Goal: Task Accomplishment & Management: Manage account settings

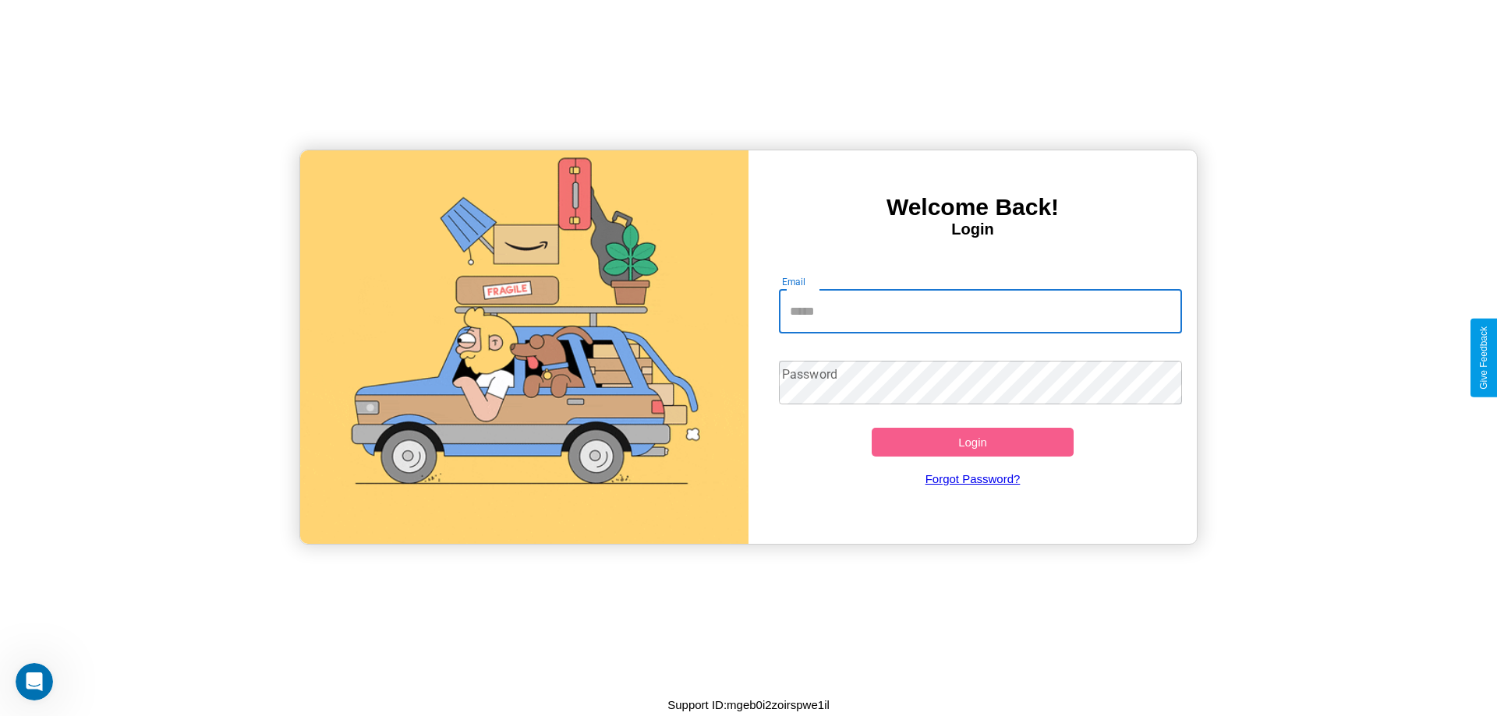
click at [980, 311] on input "Email" at bounding box center [981, 312] width 404 height 44
type input "**********"
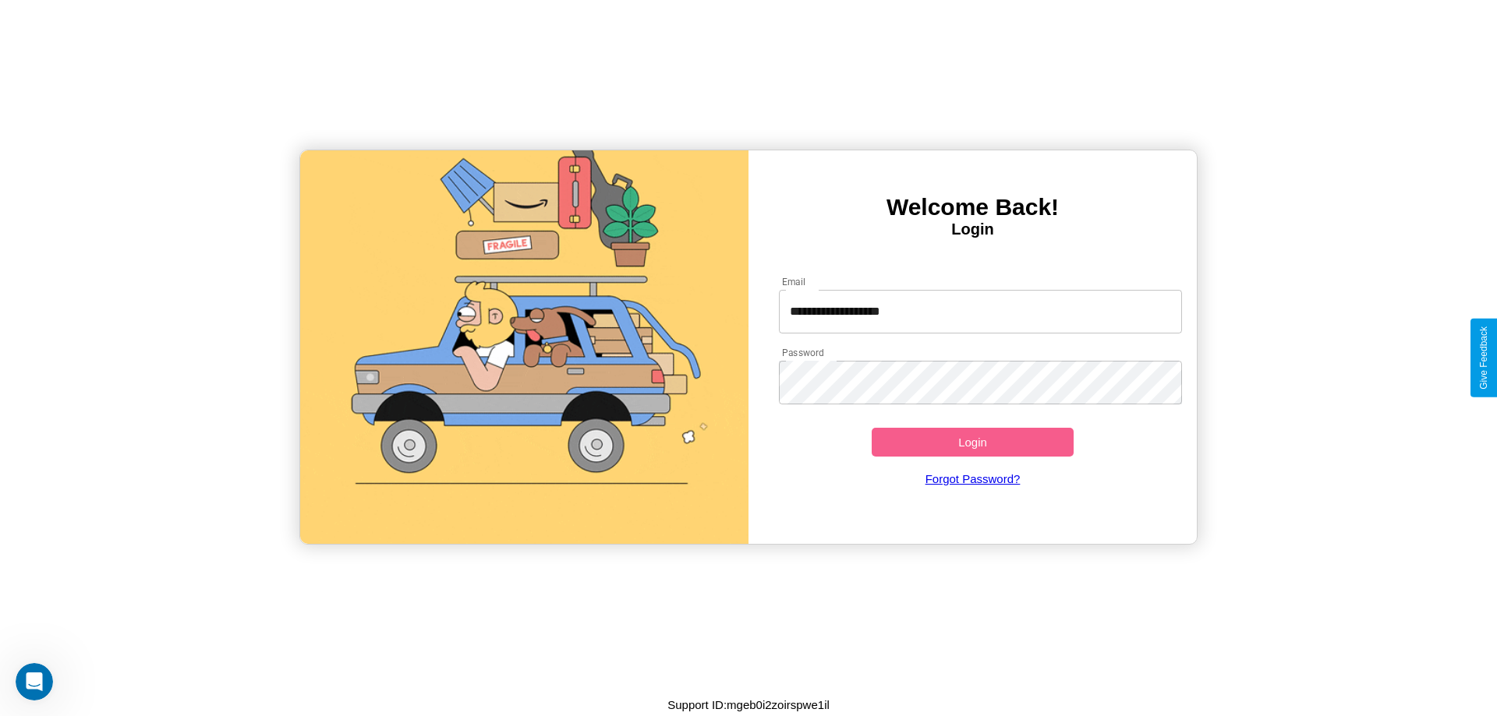
click at [972, 442] on button "Login" at bounding box center [972, 442] width 202 height 29
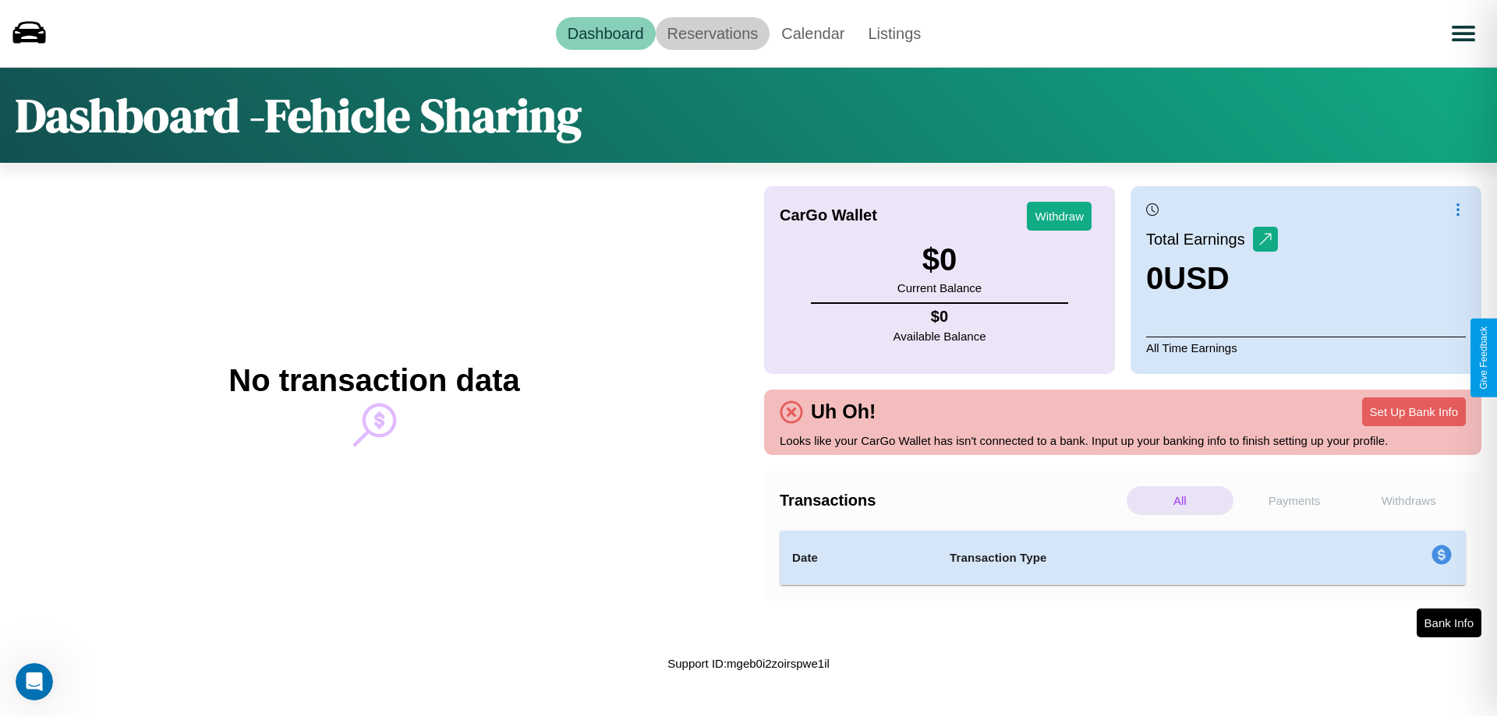
click at [712, 33] on link "Reservations" at bounding box center [713, 33] width 115 height 33
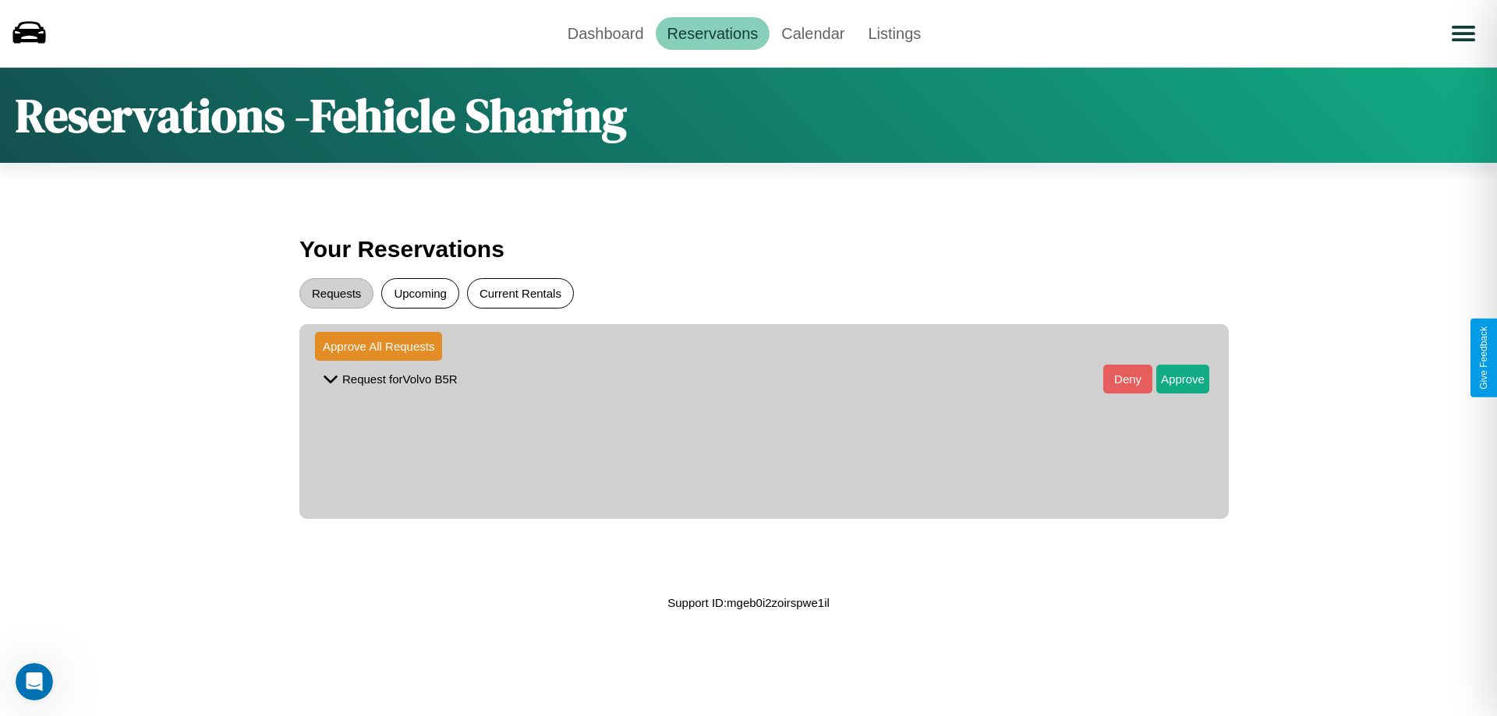
click at [520, 293] on button "Current Rentals" at bounding box center [520, 293] width 107 height 30
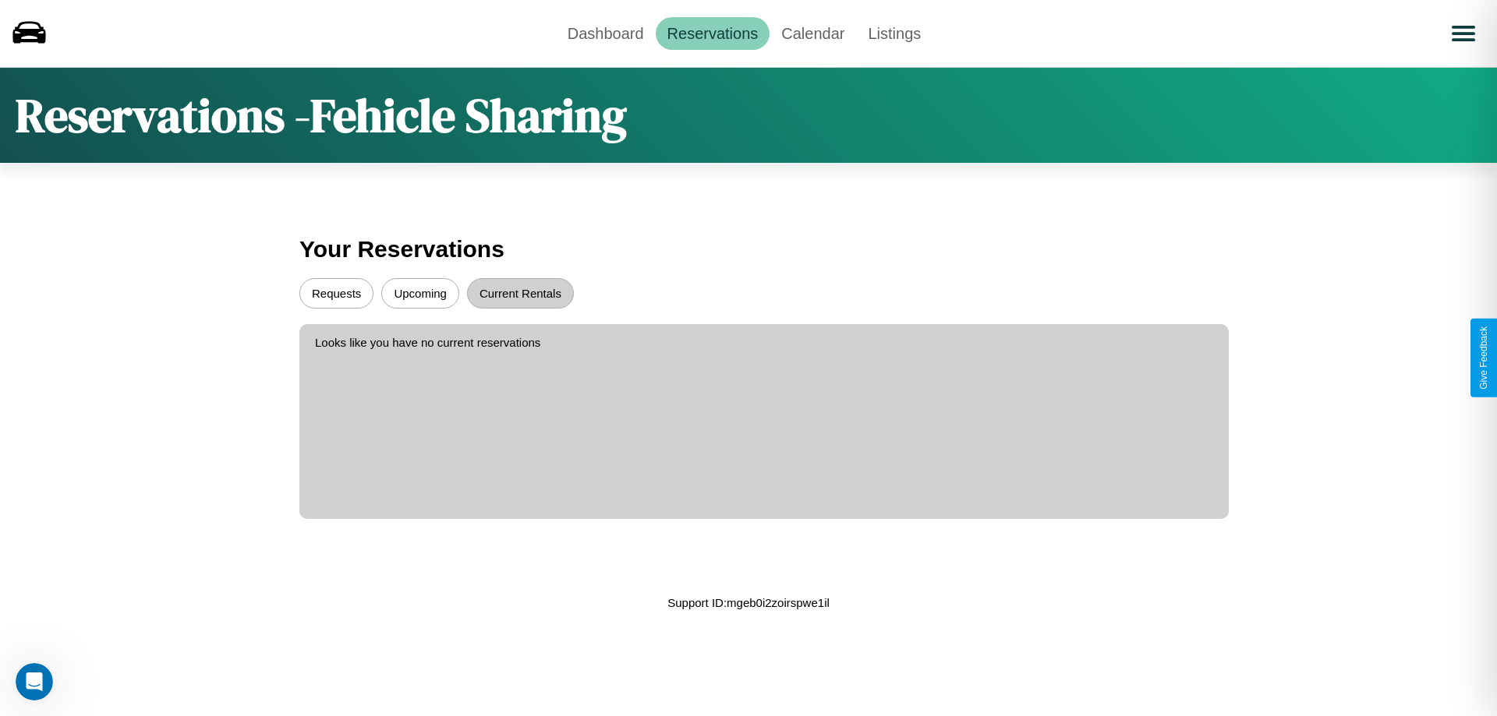
click at [420, 293] on button "Upcoming" at bounding box center [420, 293] width 78 height 30
click at [336, 293] on button "Requests" at bounding box center [336, 293] width 74 height 30
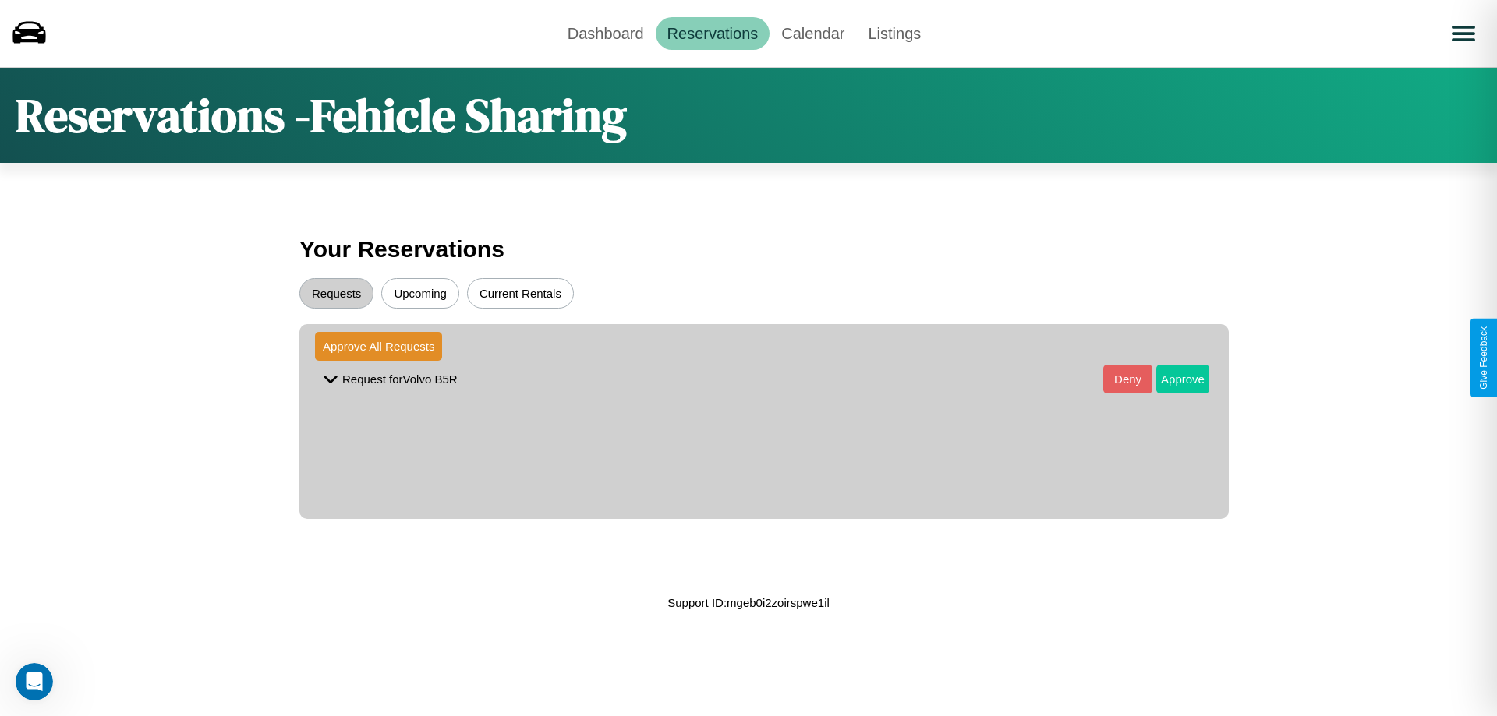
click at [1171, 379] on button "Approve" at bounding box center [1182, 379] width 53 height 29
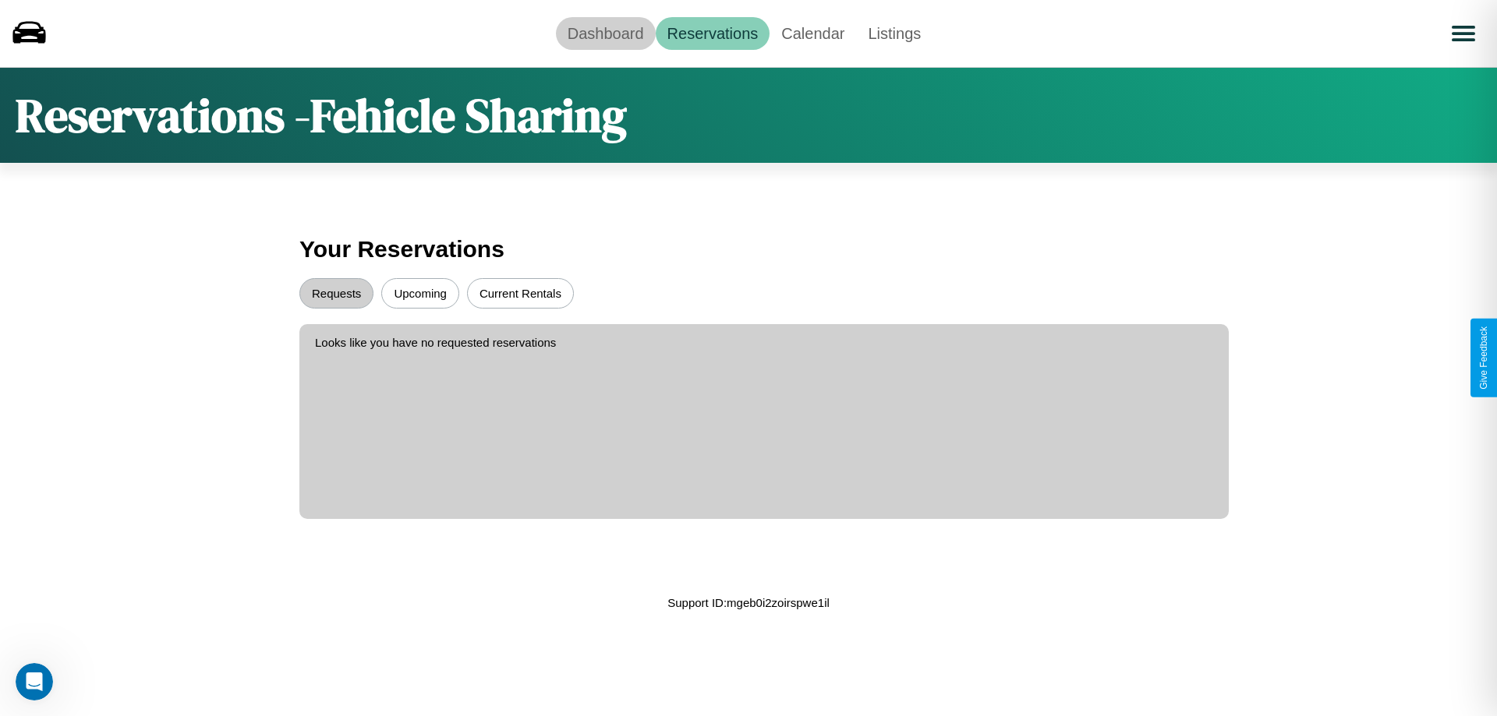
click at [605, 33] on link "Dashboard" at bounding box center [606, 33] width 100 height 33
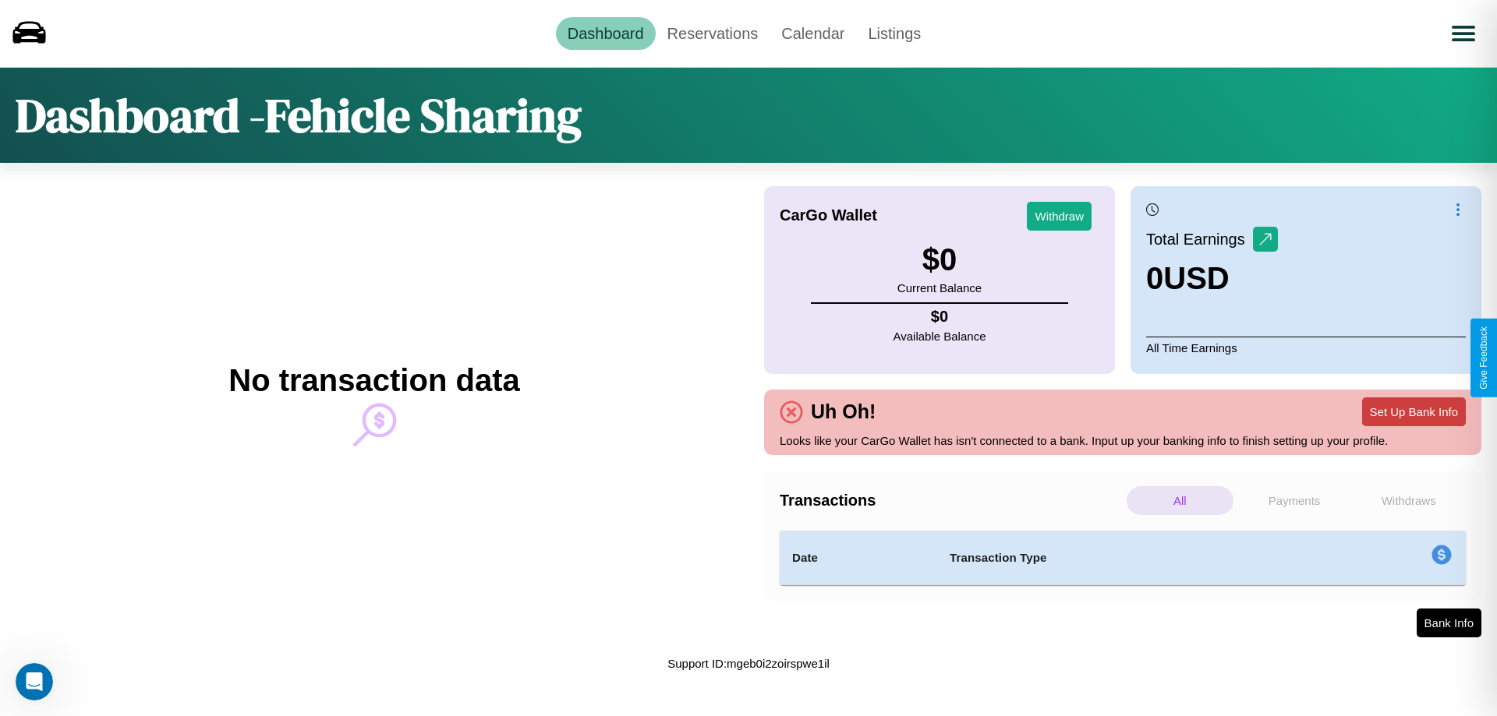
click at [1413, 412] on button "Set Up Bank Info" at bounding box center [1414, 412] width 104 height 29
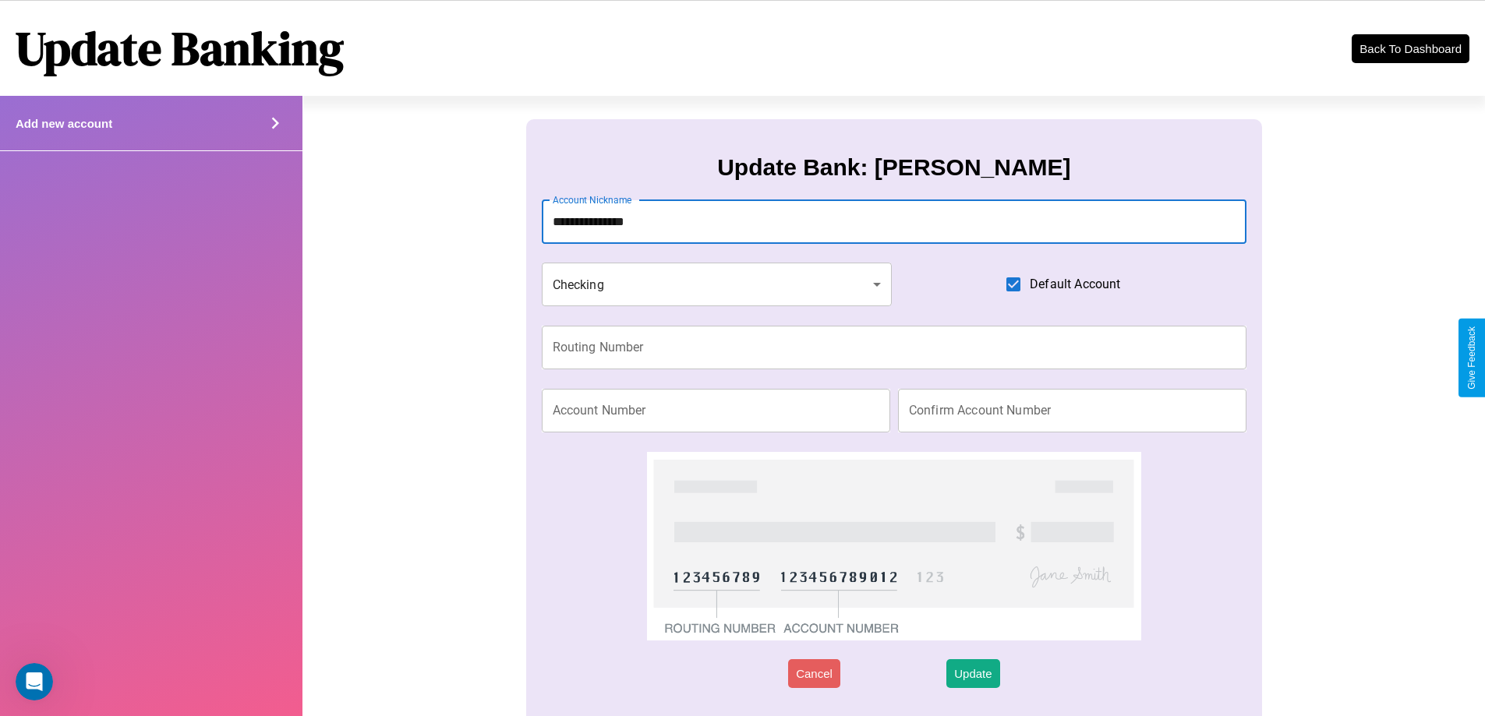
type input "**********"
